Goal: Task Accomplishment & Management: Use online tool/utility

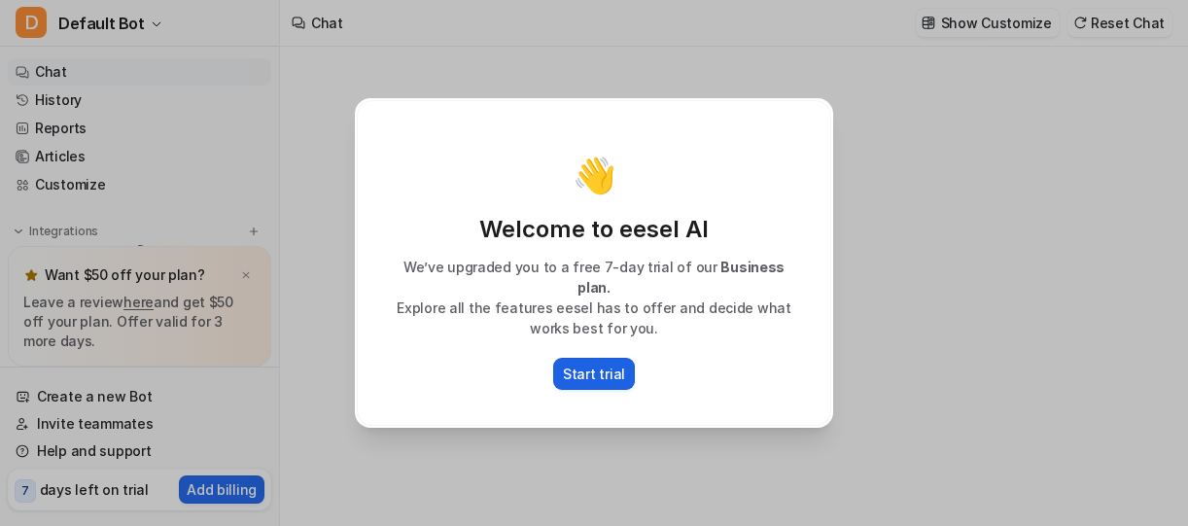
click at [572, 358] on button "Start trial" at bounding box center [594, 374] width 82 height 32
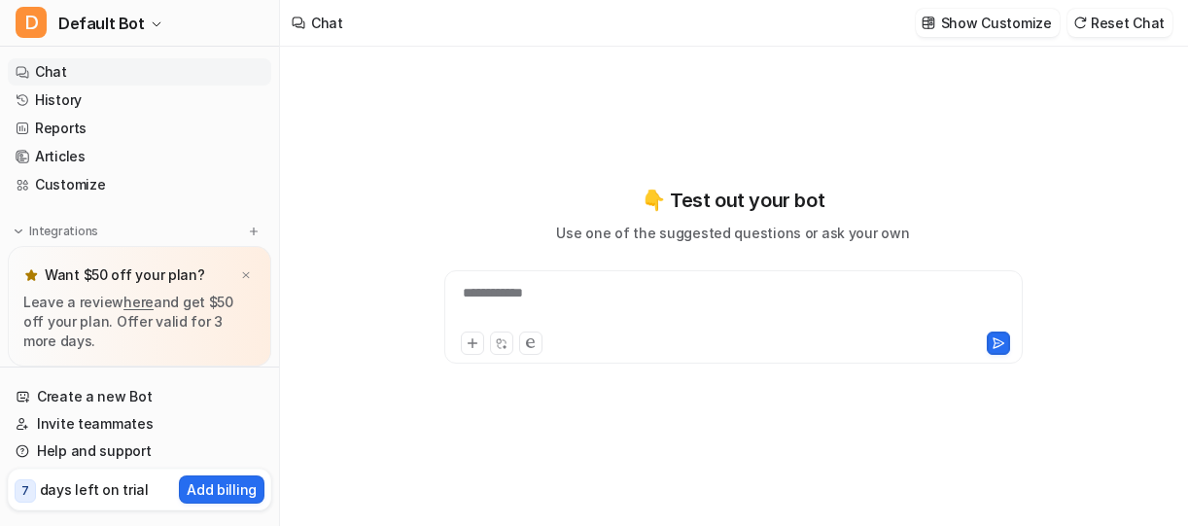
type textarea "**********"
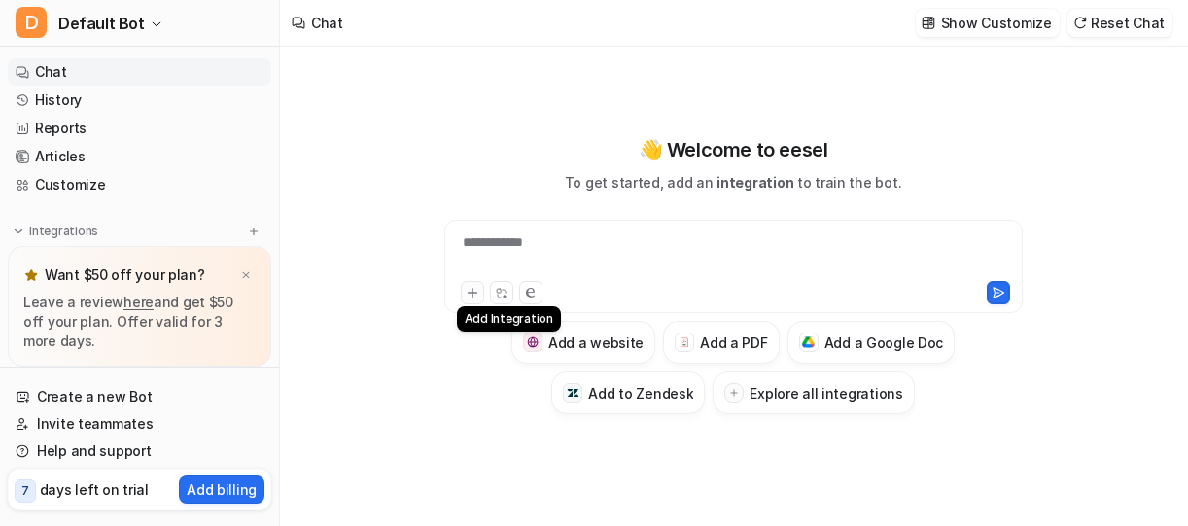
click at [465, 288] on icon at bounding box center [472, 293] width 14 height 14
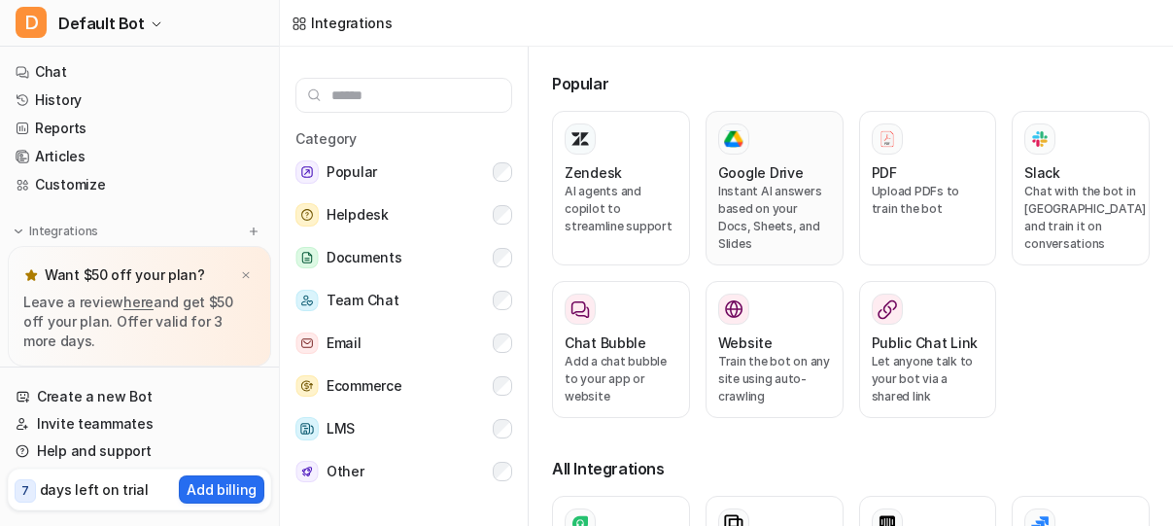
click at [772, 192] on p "Instant AI answers based on your Docs, Sheets, and Slides" at bounding box center [774, 218] width 113 height 70
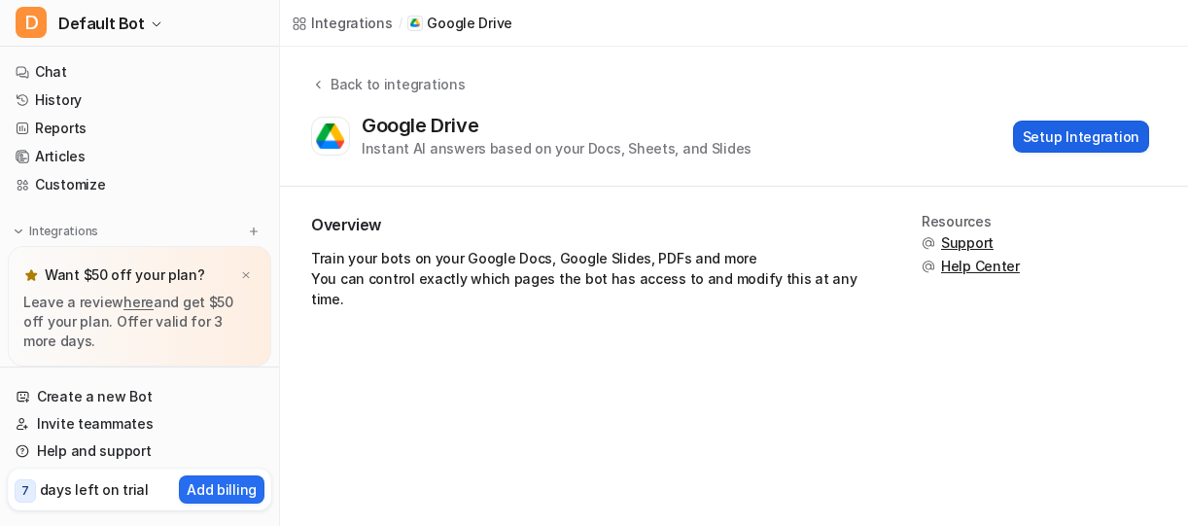
click at [1076, 132] on button "Setup Integration" at bounding box center [1081, 137] width 136 height 32
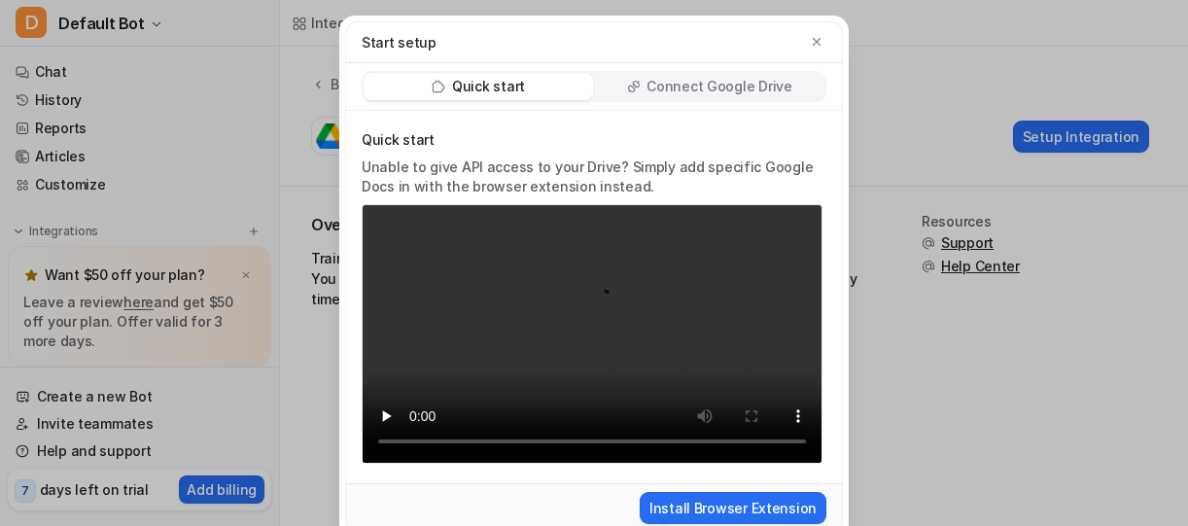
scroll to position [27, 0]
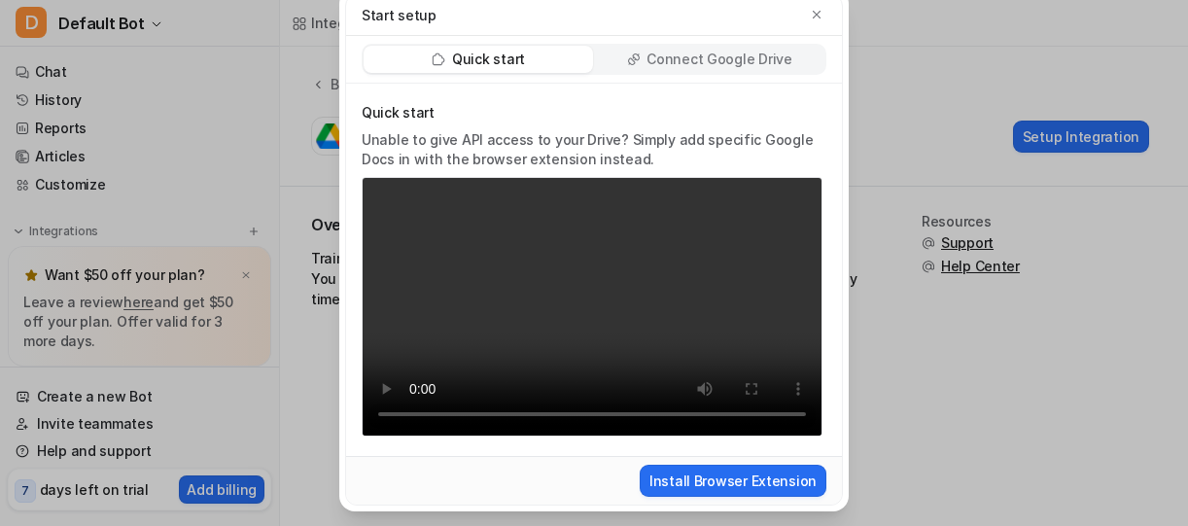
click at [711, 57] on p "Connect Google Drive" at bounding box center [718, 59] width 145 height 19
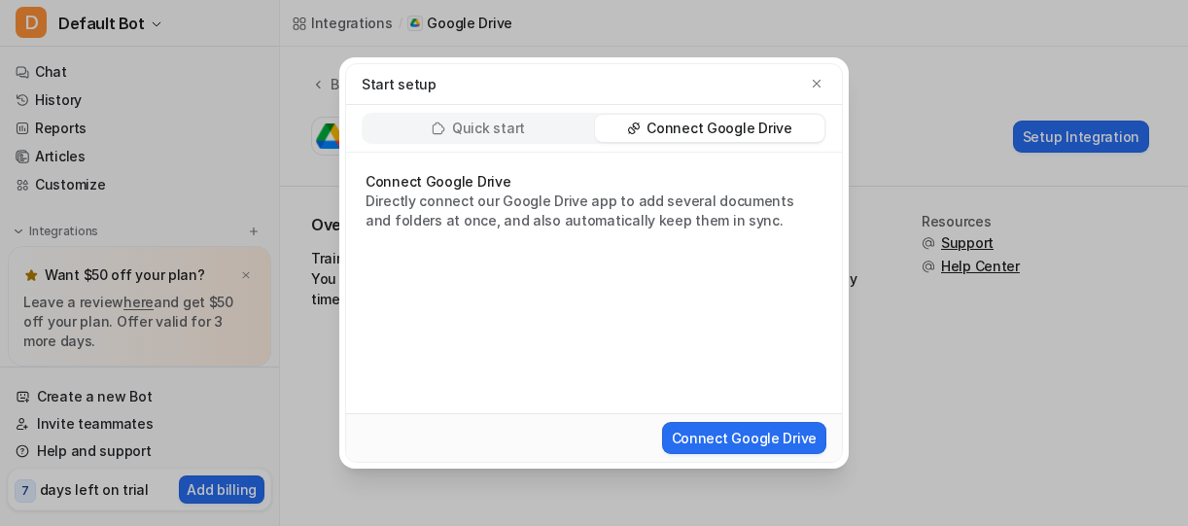
scroll to position [0, 0]
click at [741, 431] on button "Connect Google Drive" at bounding box center [744, 438] width 164 height 32
